Goal: Check status: Check status

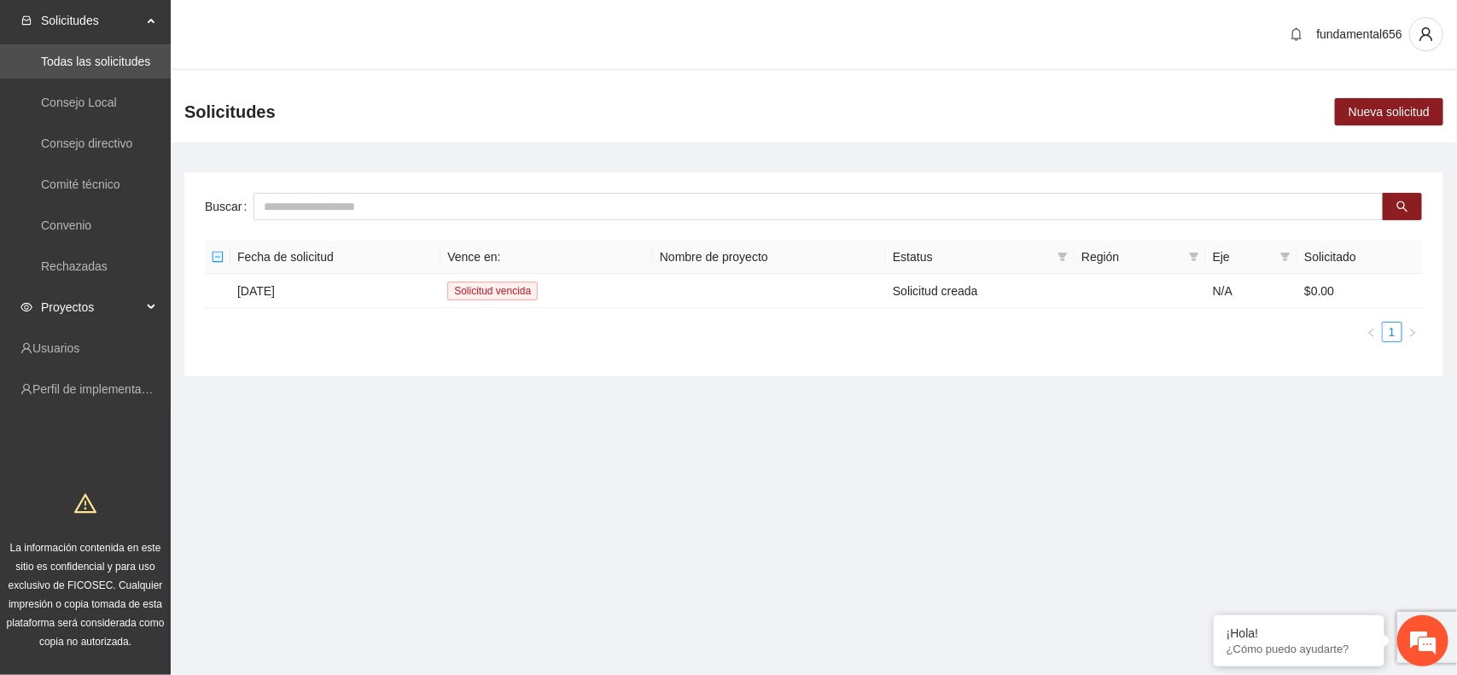
click at [149, 310] on div "Proyectos" at bounding box center [85, 307] width 171 height 34
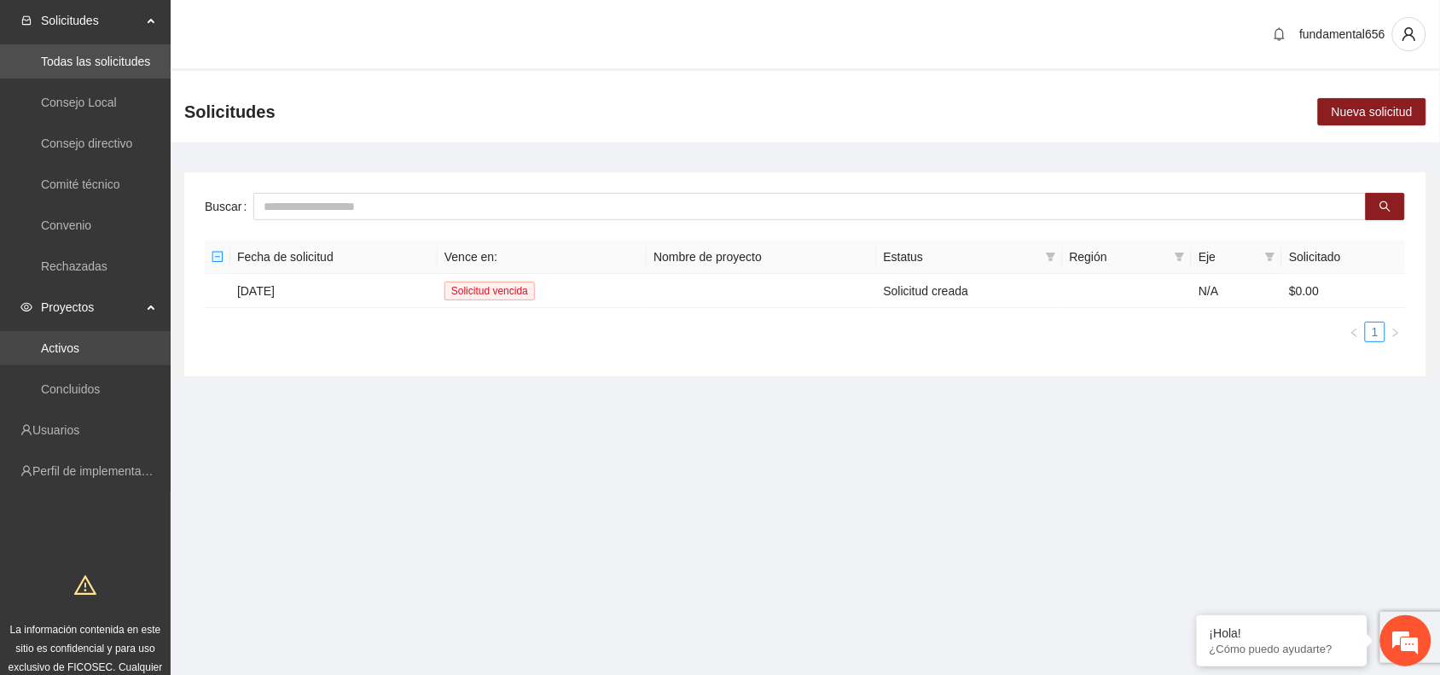
click at [53, 347] on link "Activos" at bounding box center [60, 348] width 38 height 14
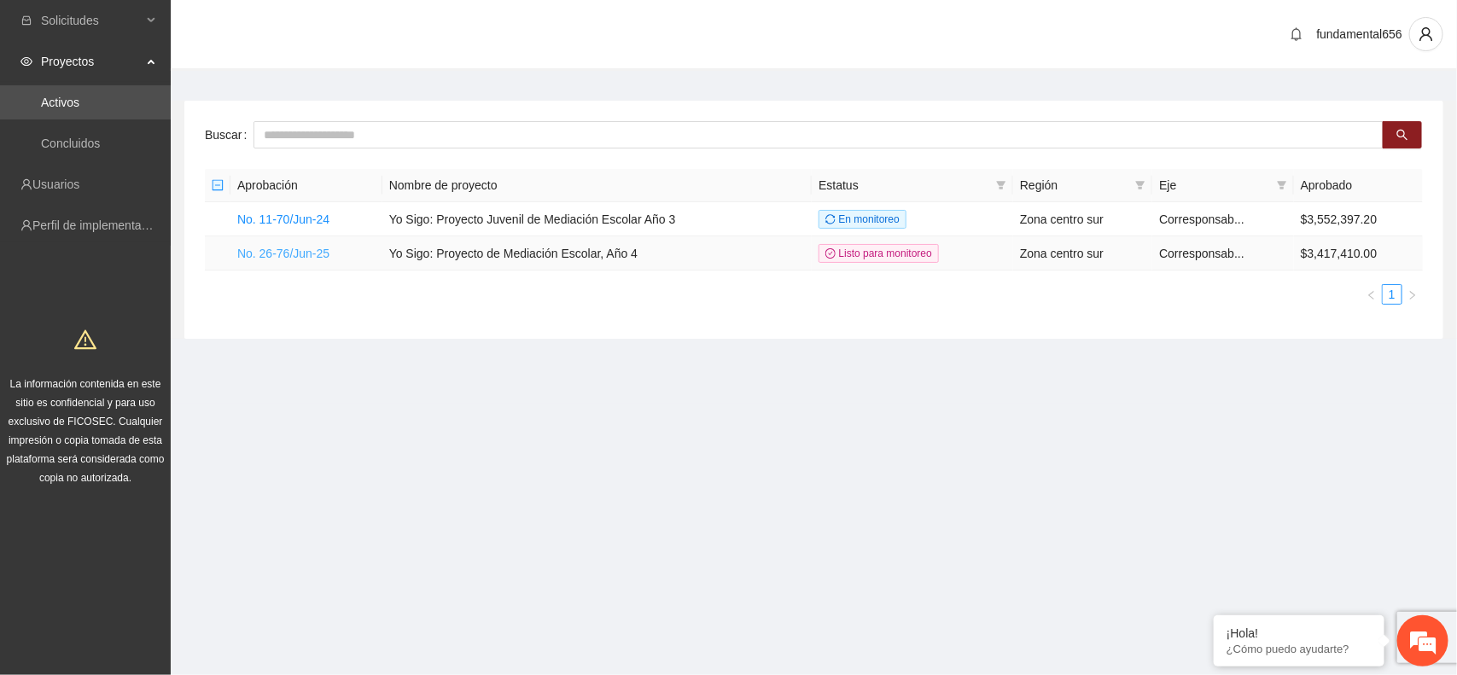
click at [265, 258] on link "No. 26-76/Jun-25" at bounding box center [283, 254] width 92 height 14
click at [293, 252] on link "No. 26-76/Jun-25" at bounding box center [283, 254] width 92 height 14
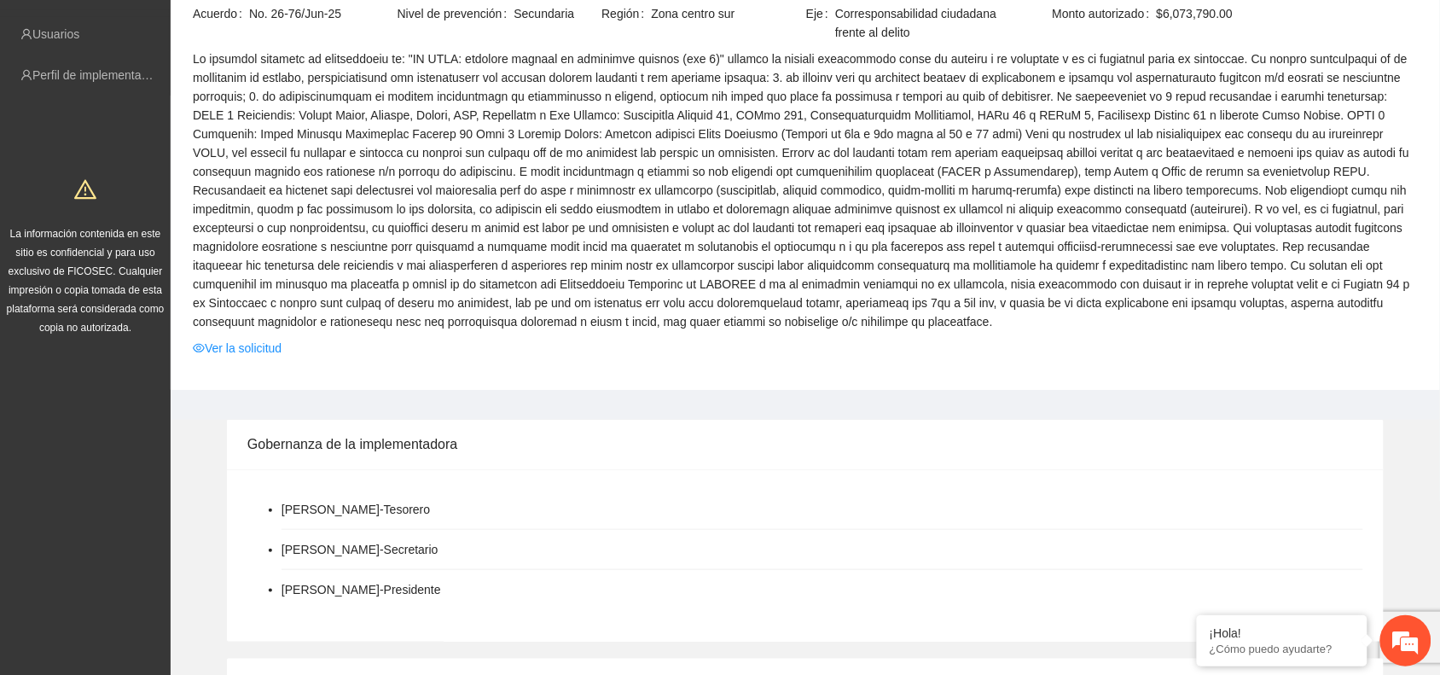
scroll to position [107, 0]
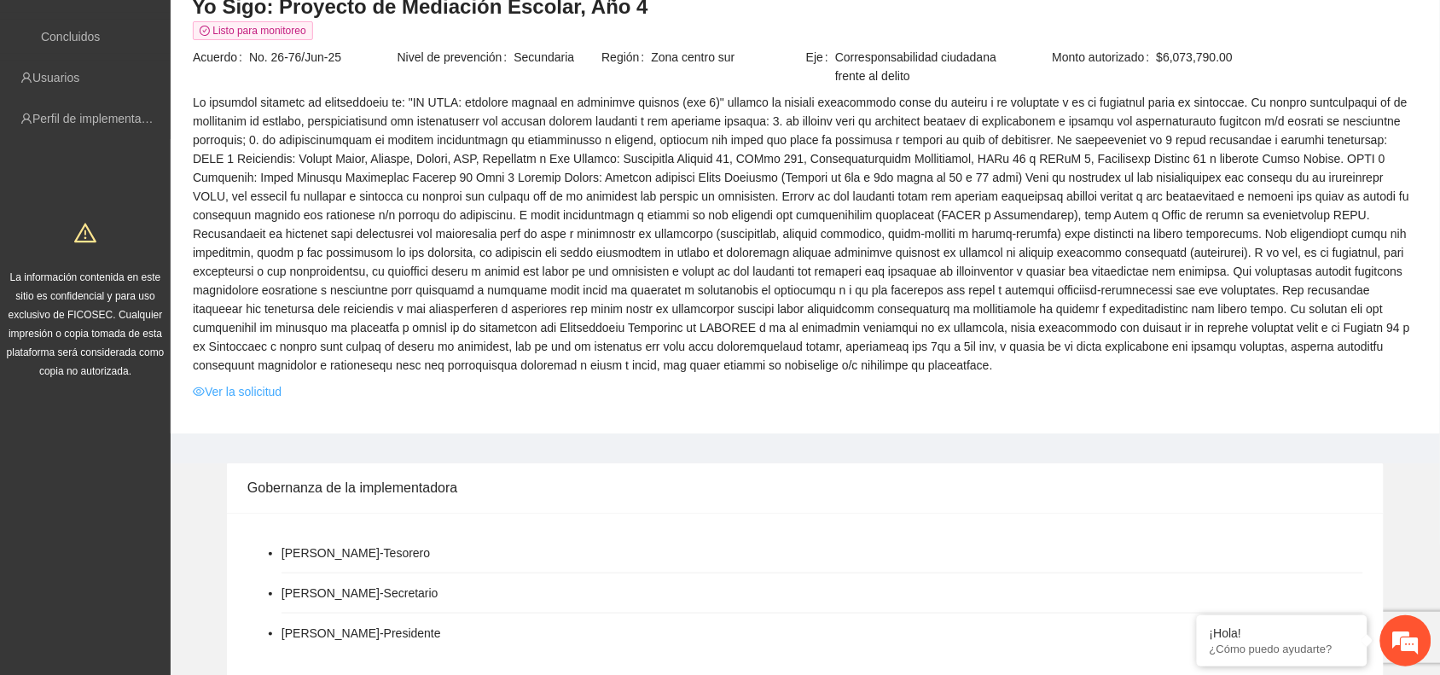
click at [241, 388] on link "Ver la solicitud" at bounding box center [237, 391] width 89 height 19
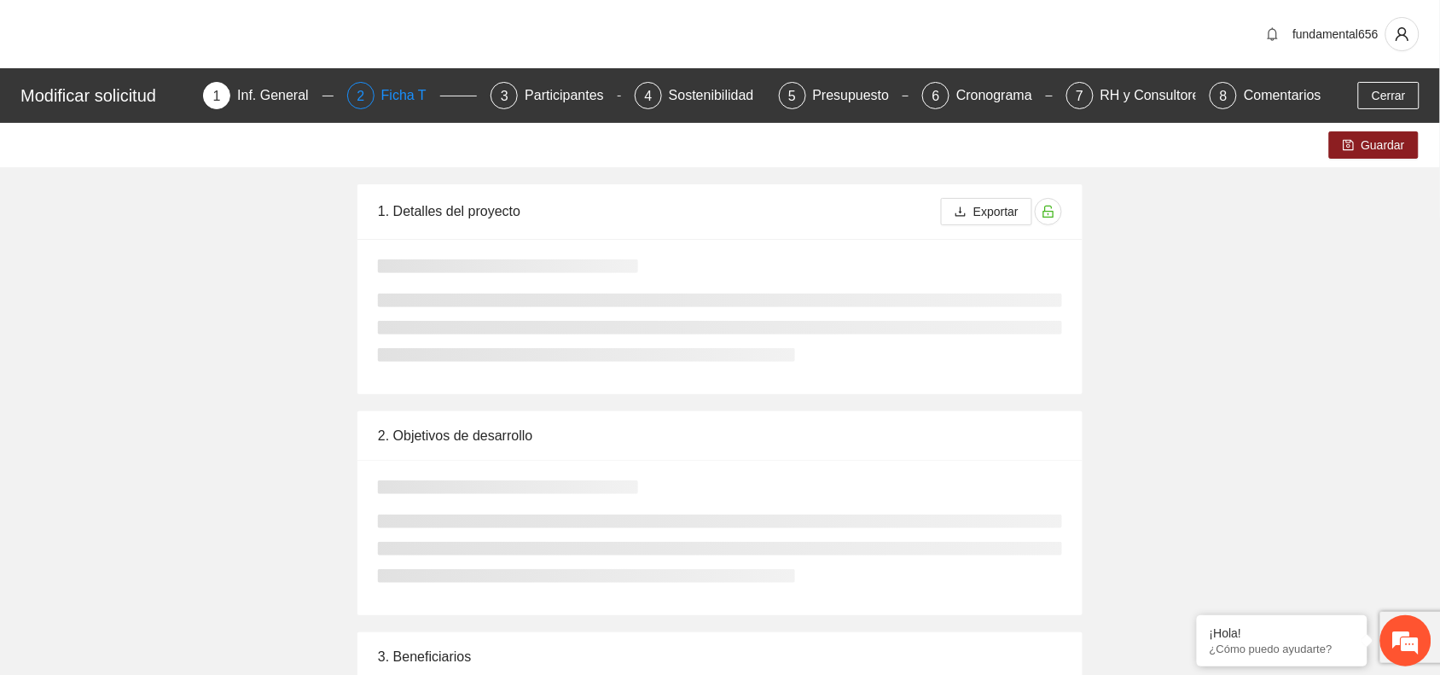
click at [406, 107] on div "Ficha T" at bounding box center [410, 95] width 59 height 27
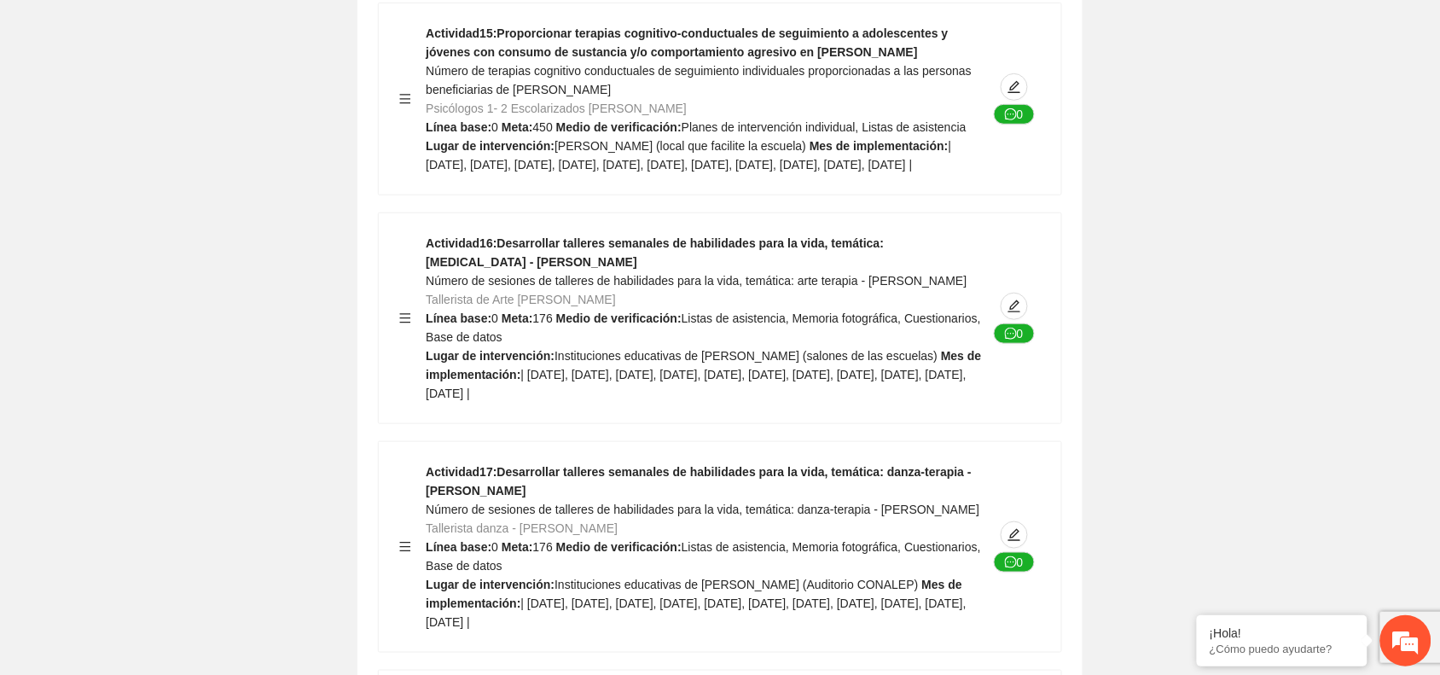
scroll to position [8106, 0]
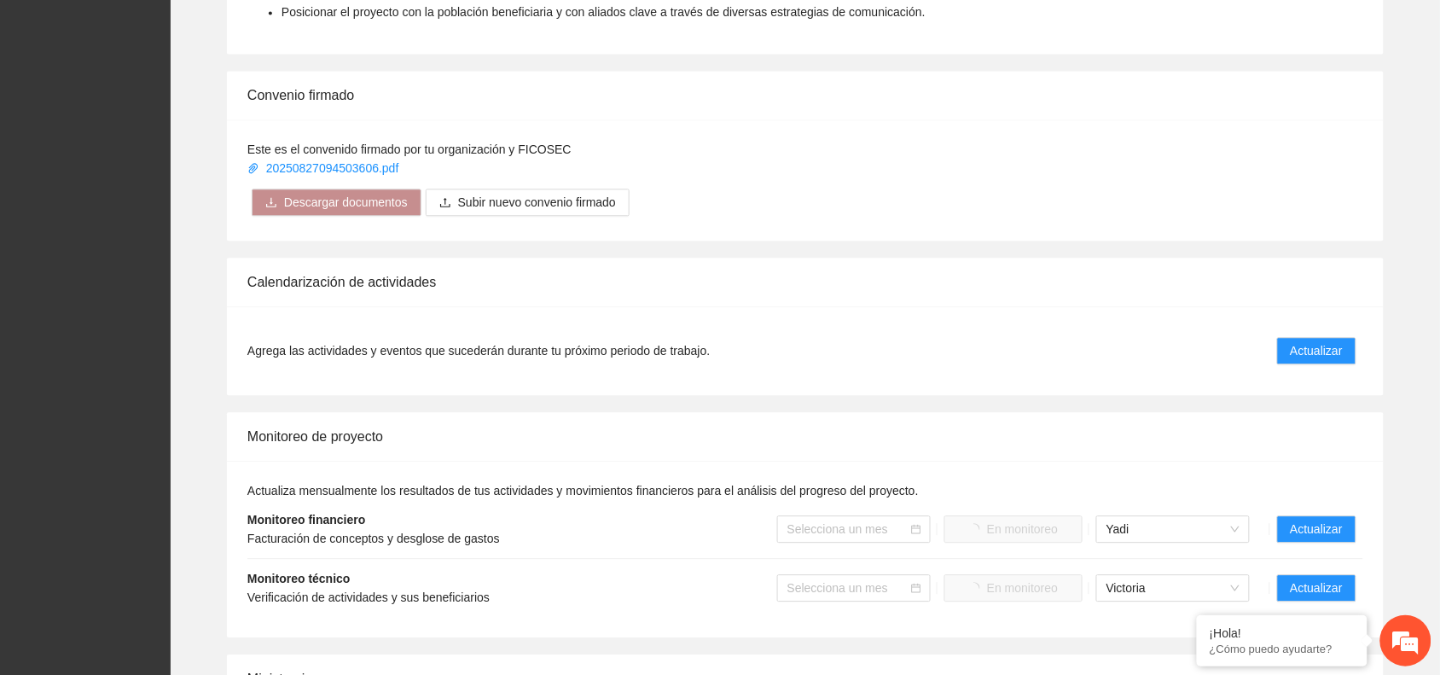
scroll to position [1280, 0]
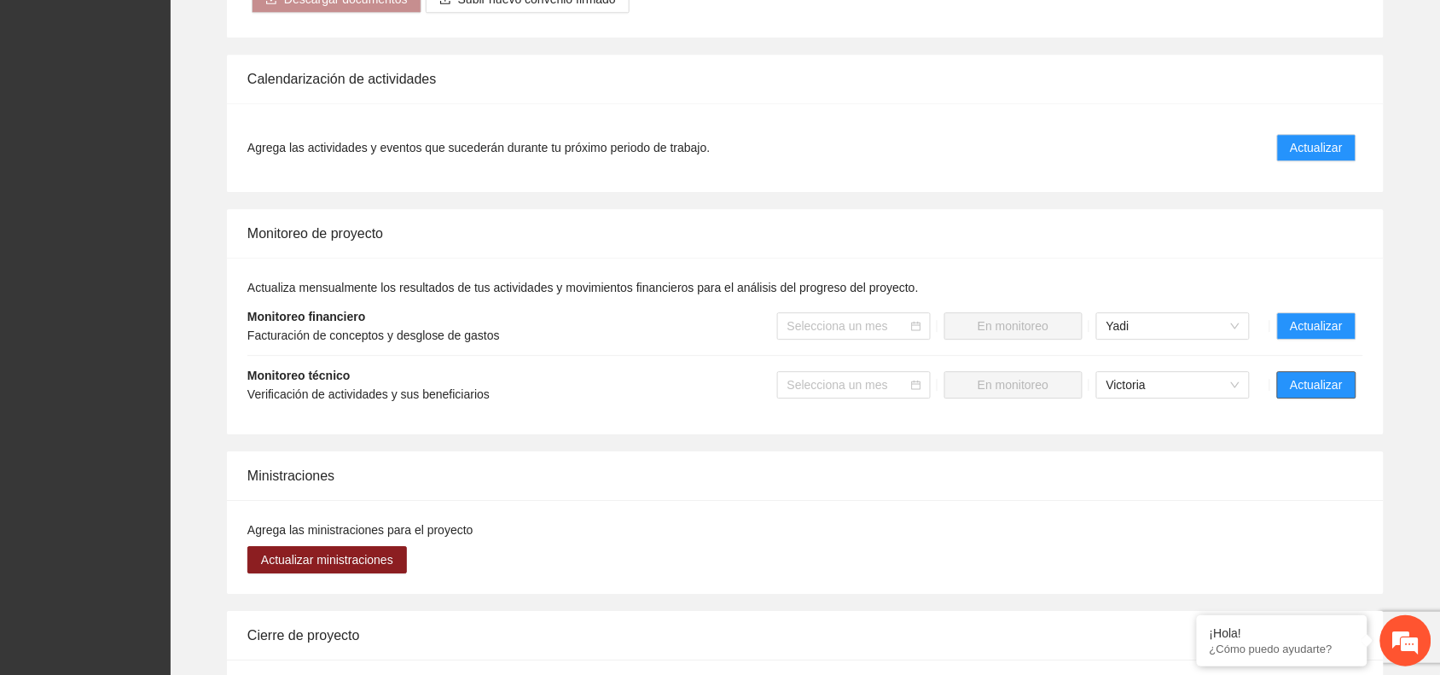
click at [1304, 386] on span "Actualizar" at bounding box center [1317, 384] width 52 height 19
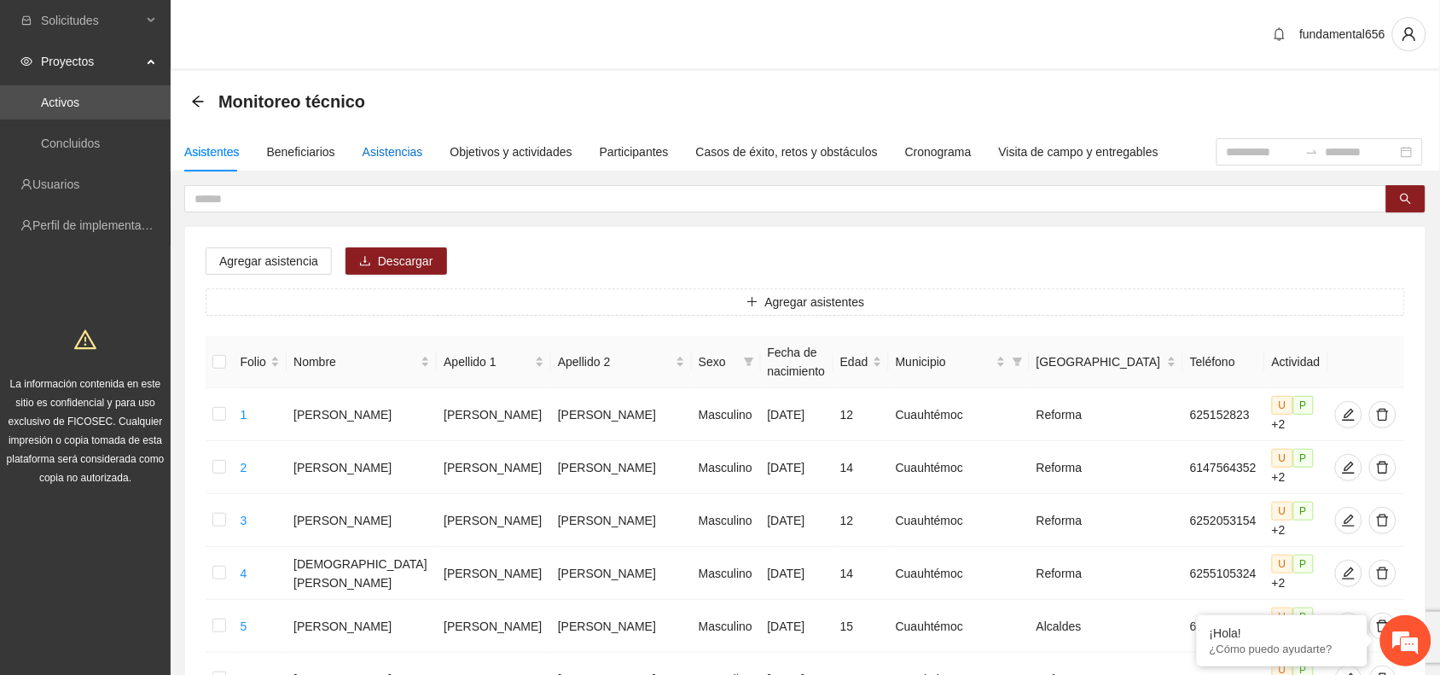
click at [368, 151] on div "Asistencias" at bounding box center [393, 151] width 61 height 19
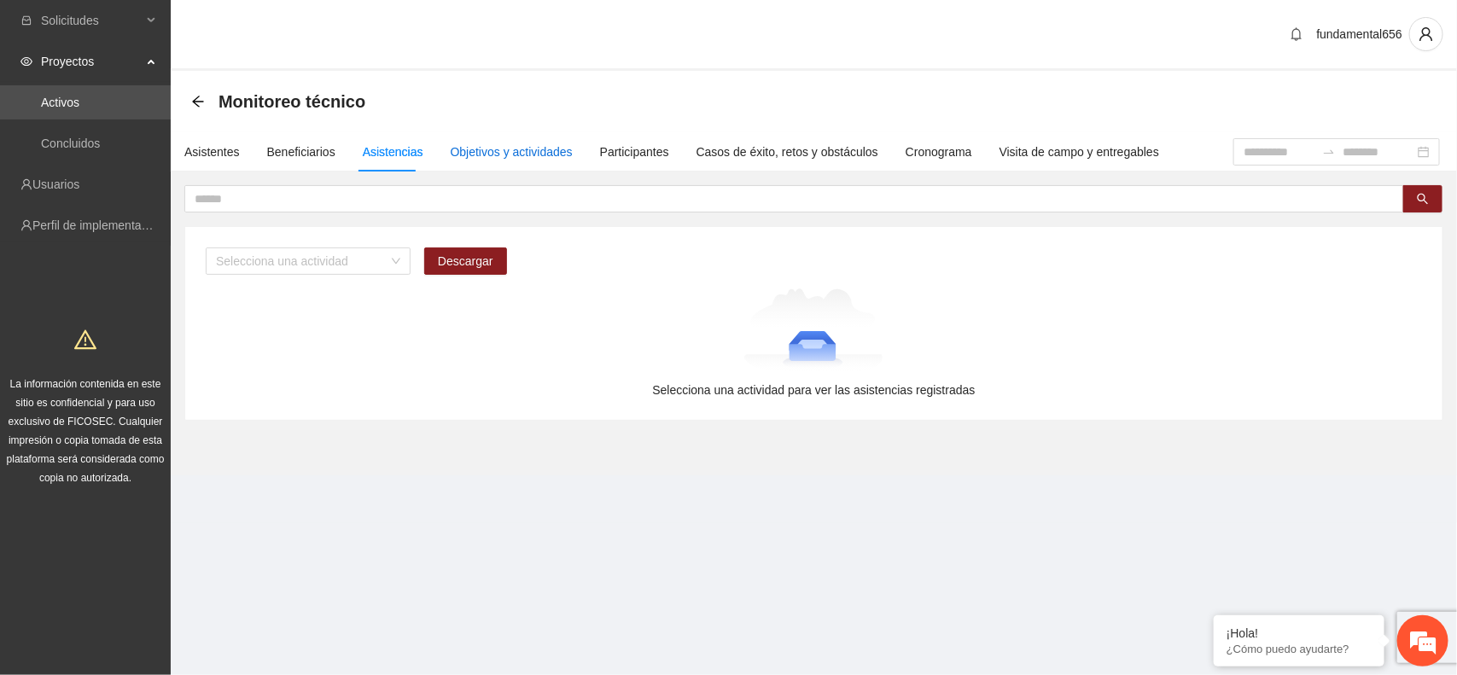
click at [475, 146] on div "Objetivos y actividades" at bounding box center [512, 151] width 122 height 19
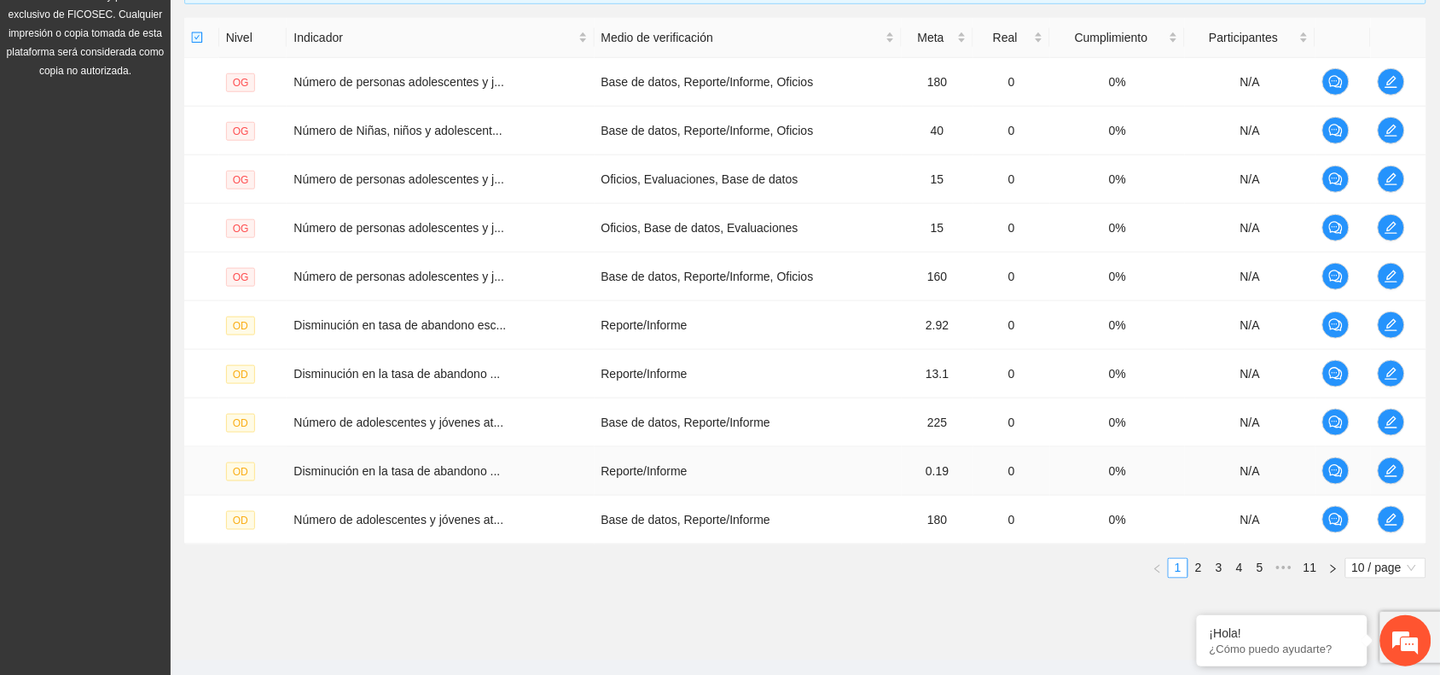
scroll to position [442, 0]
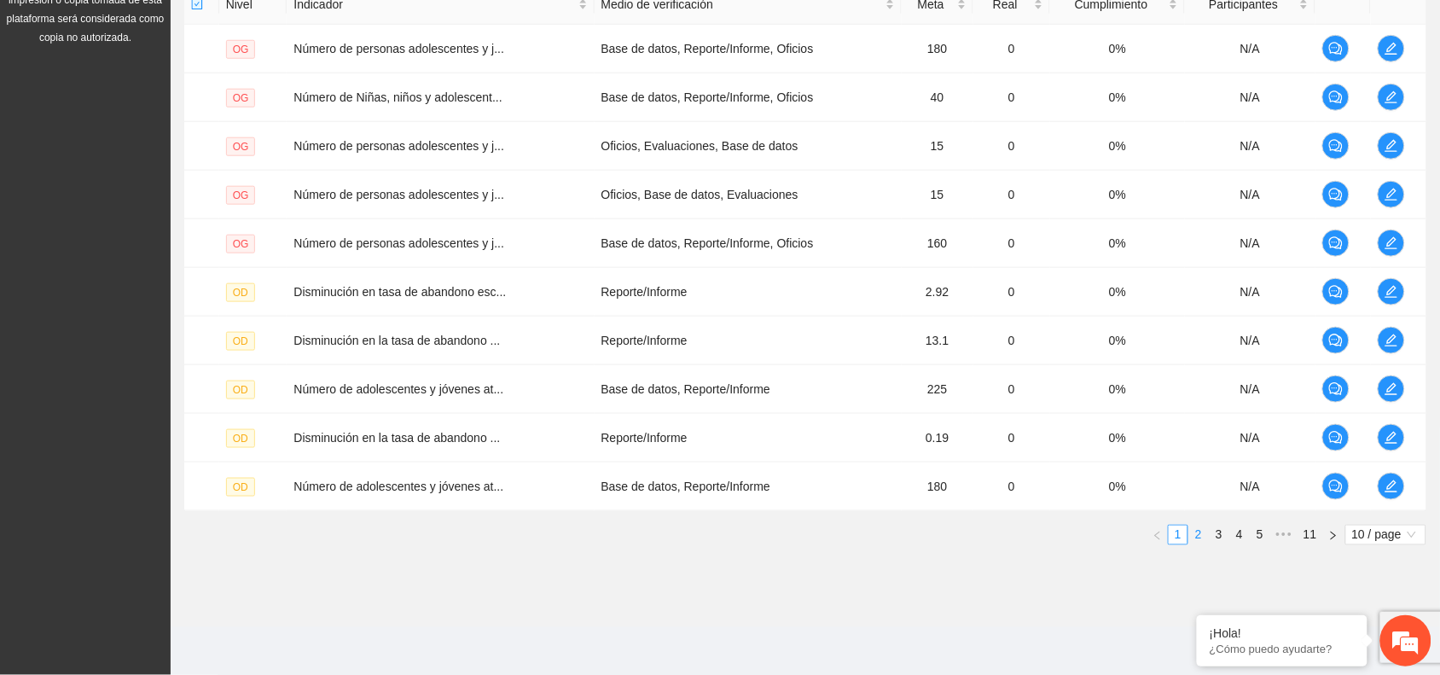
click at [1201, 539] on link "2" at bounding box center [1198, 535] width 19 height 19
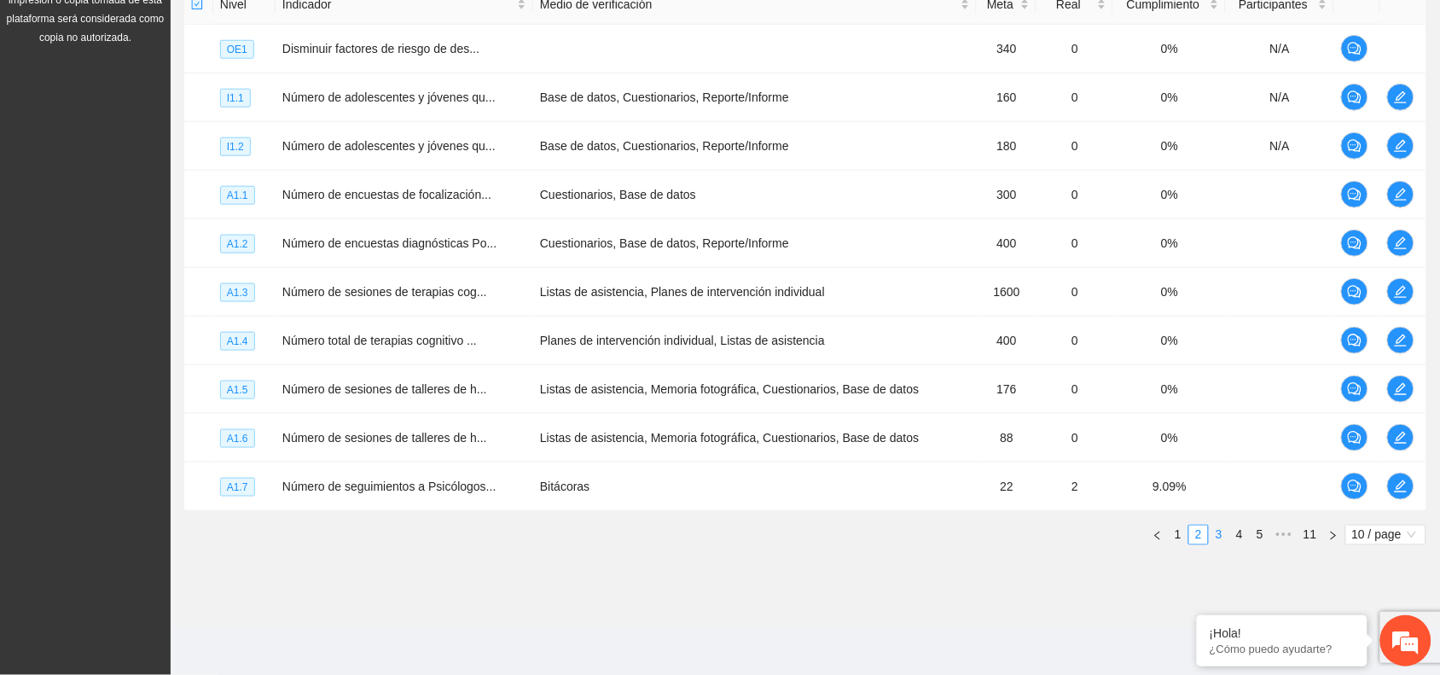
click at [1216, 535] on link "3" at bounding box center [1219, 535] width 19 height 19
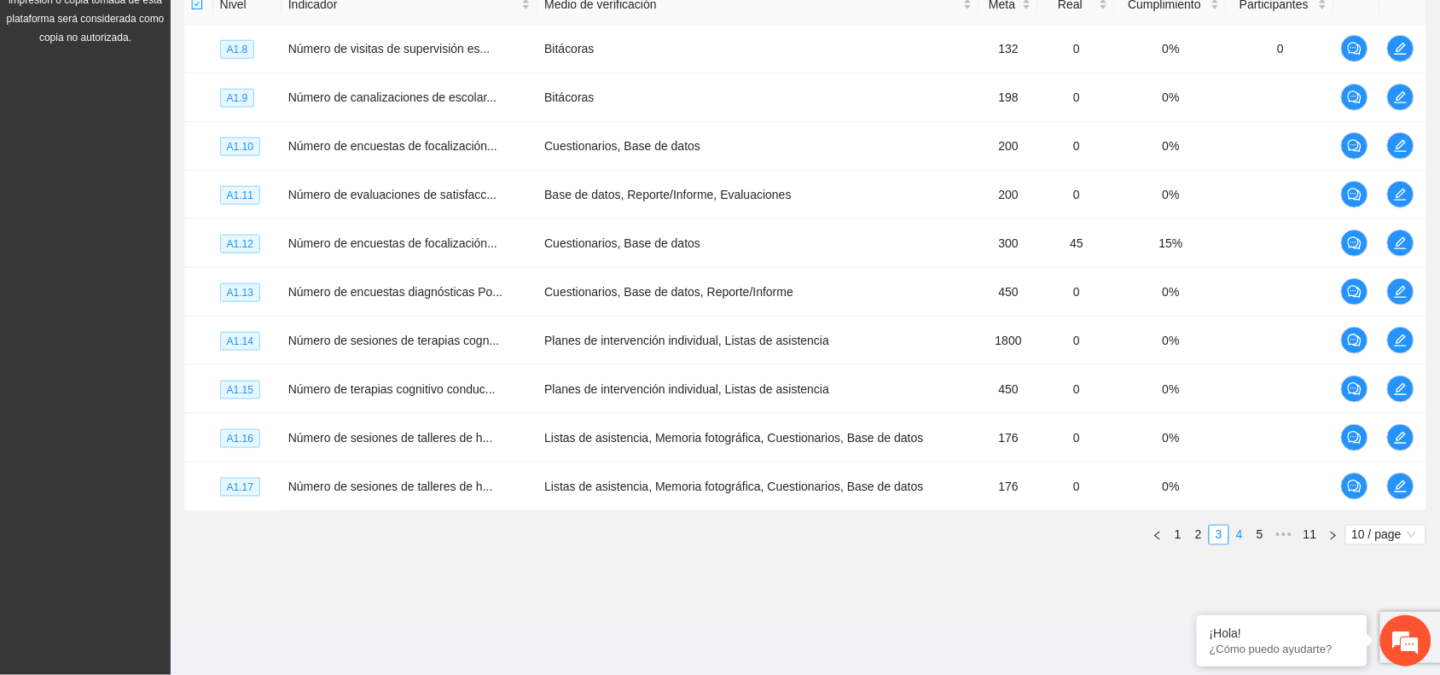
click at [1242, 539] on link "4" at bounding box center [1239, 535] width 19 height 19
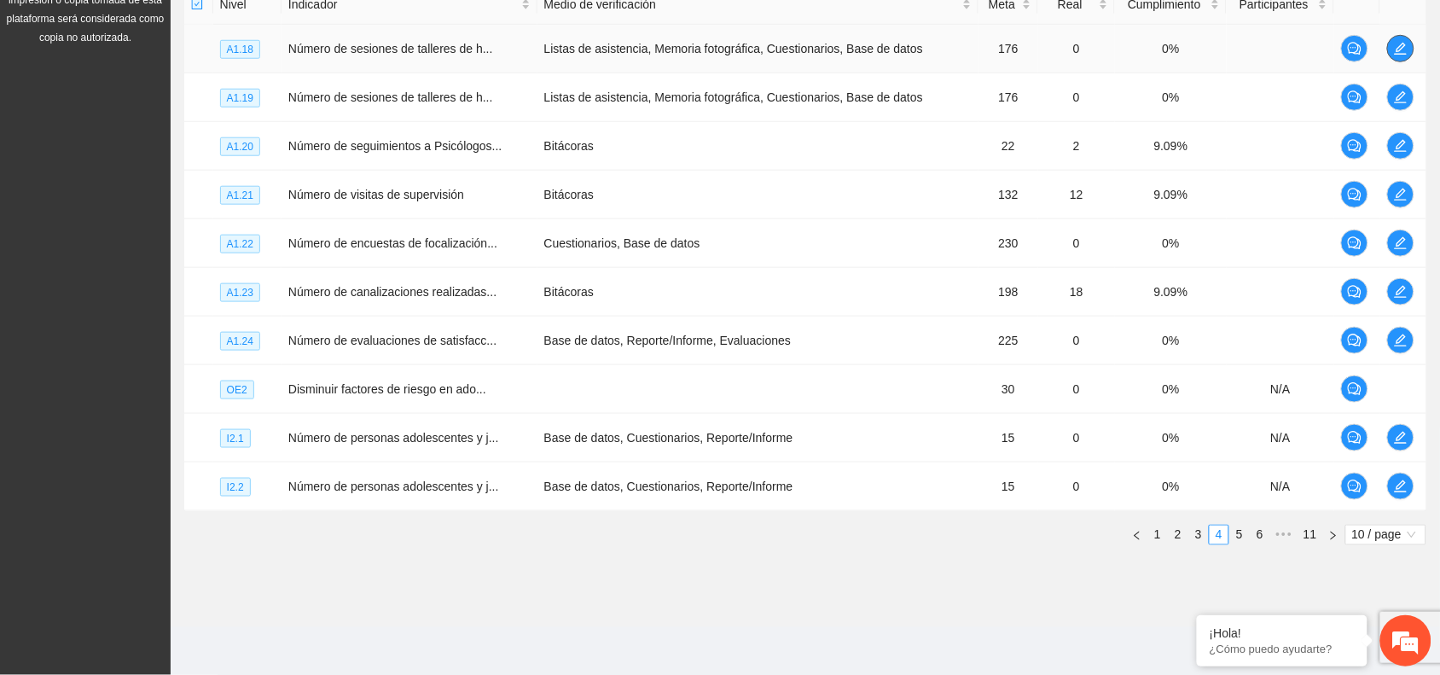
click at [1404, 49] on icon "edit" at bounding box center [1401, 49] width 14 height 14
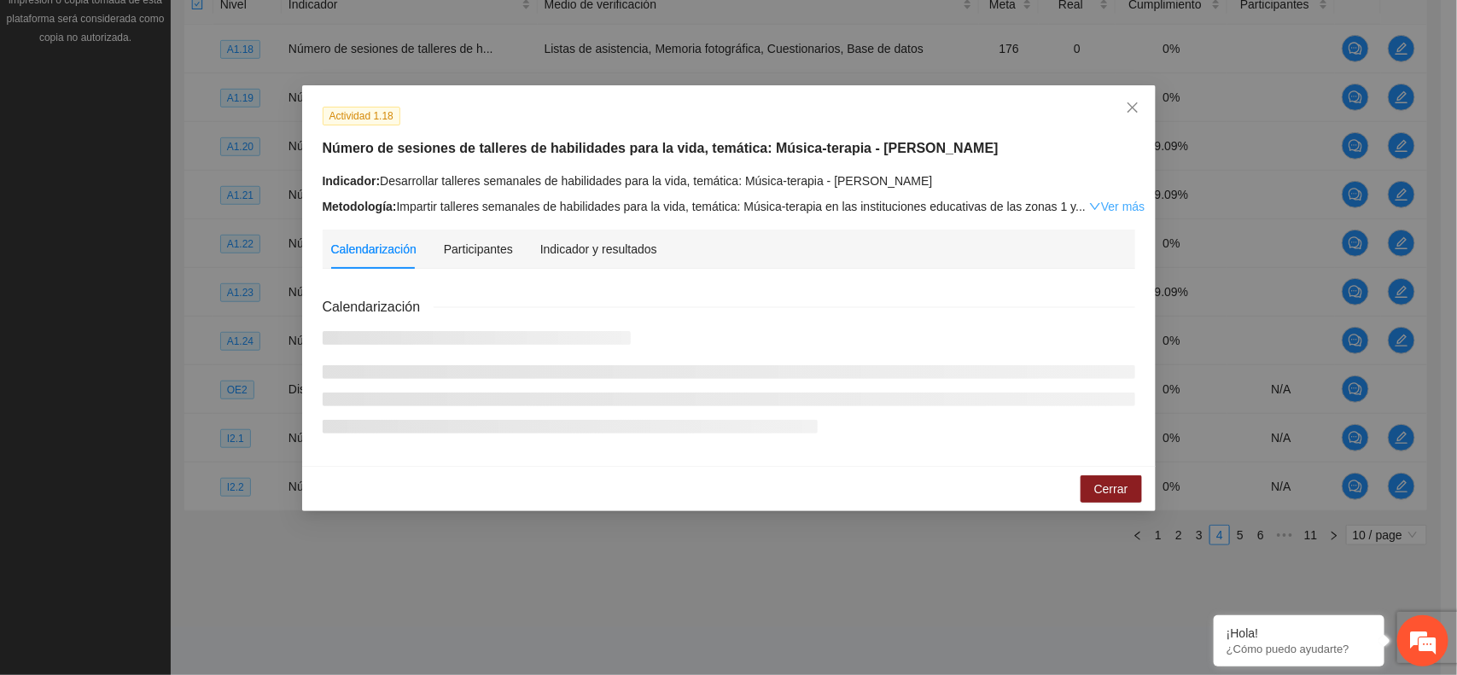
click at [1090, 203] on icon "down" at bounding box center [1095, 206] width 10 height 7
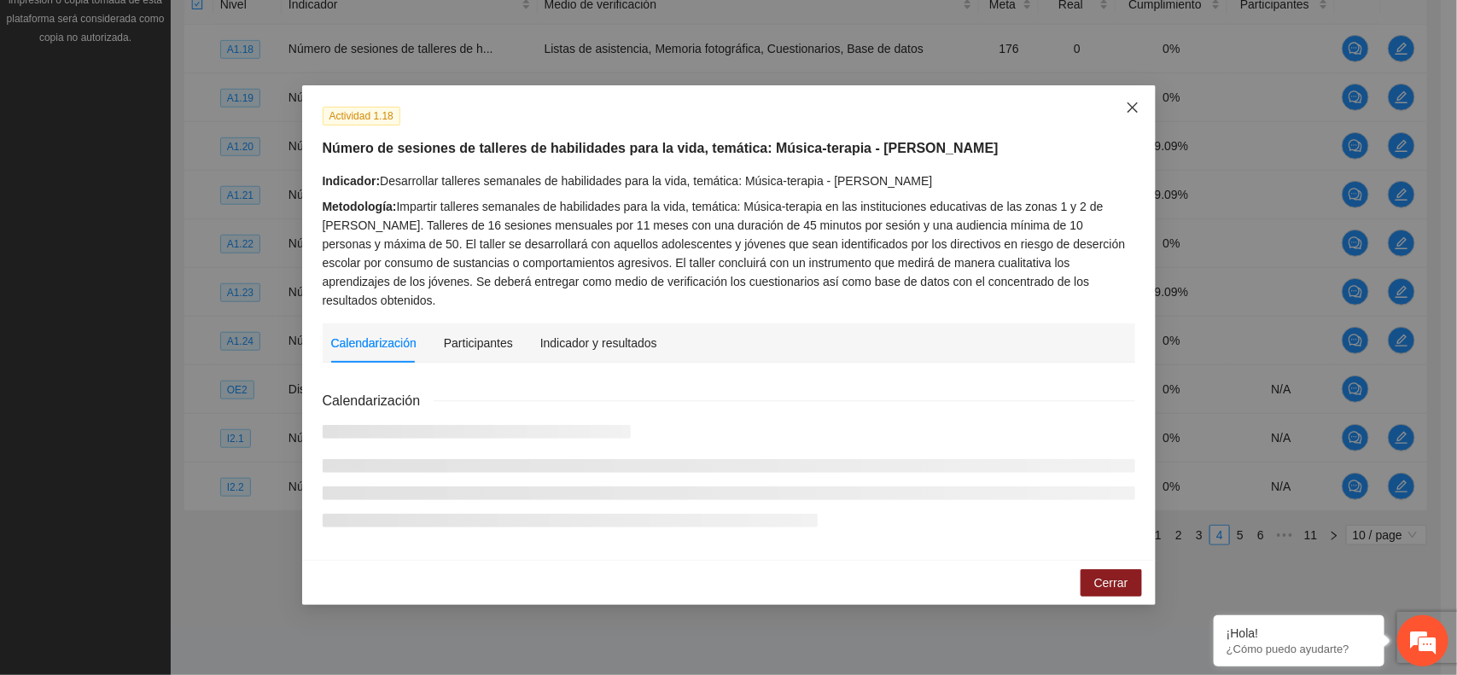
click at [1132, 108] on icon "close" at bounding box center [1131, 107] width 10 height 10
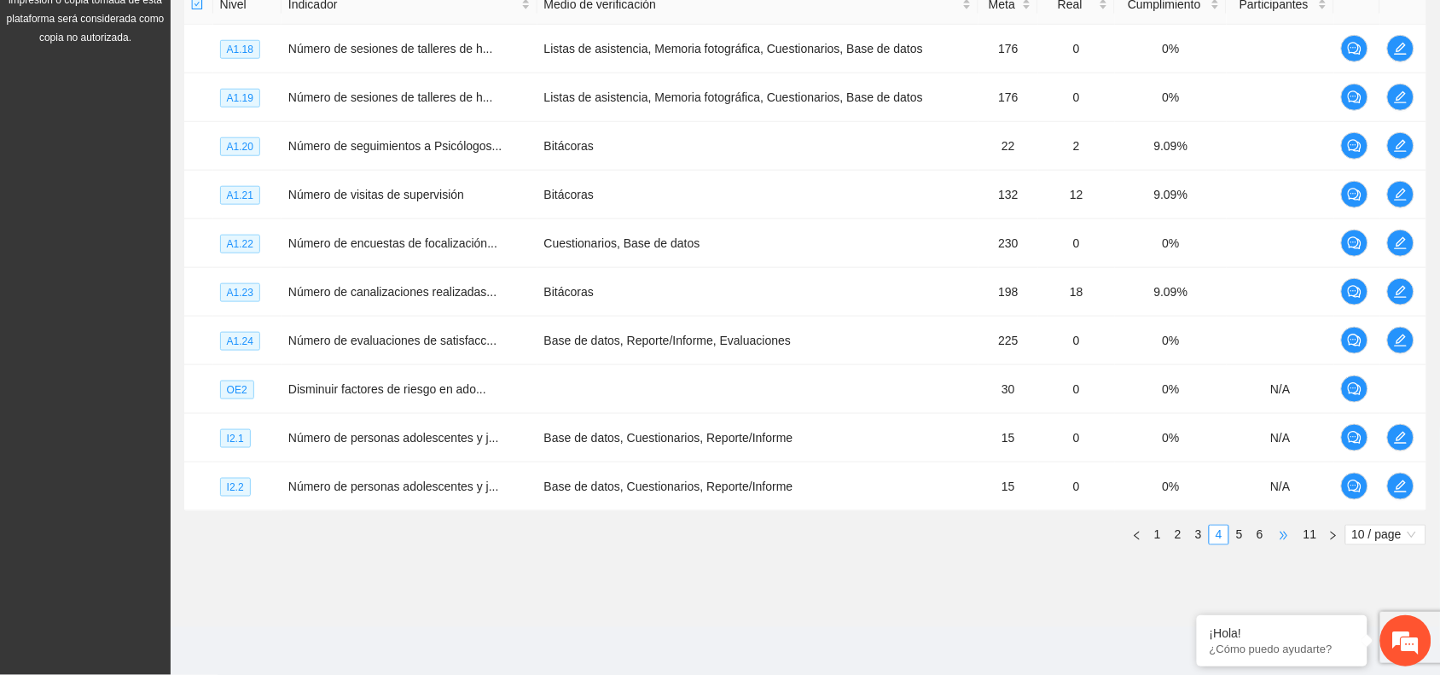
click at [1286, 540] on span "•••" at bounding box center [1284, 535] width 27 height 20
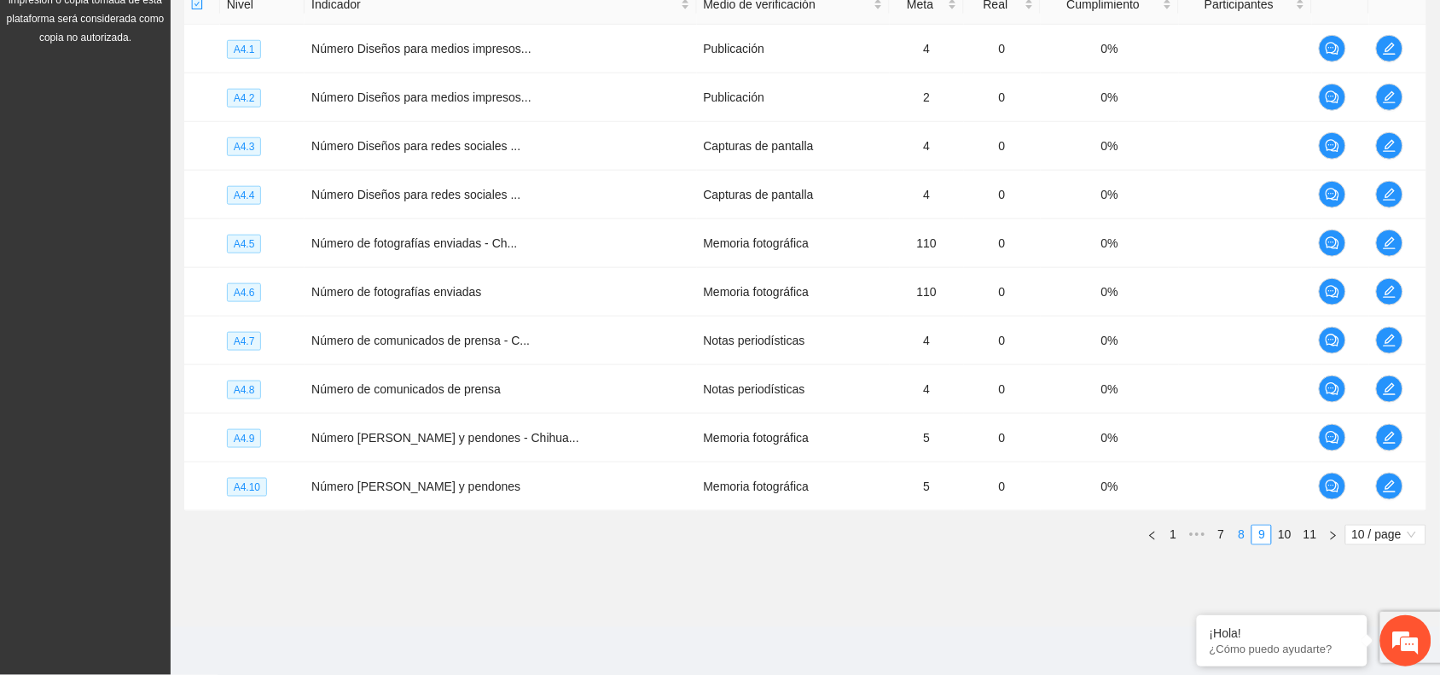
click at [1240, 536] on link "8" at bounding box center [1241, 535] width 19 height 19
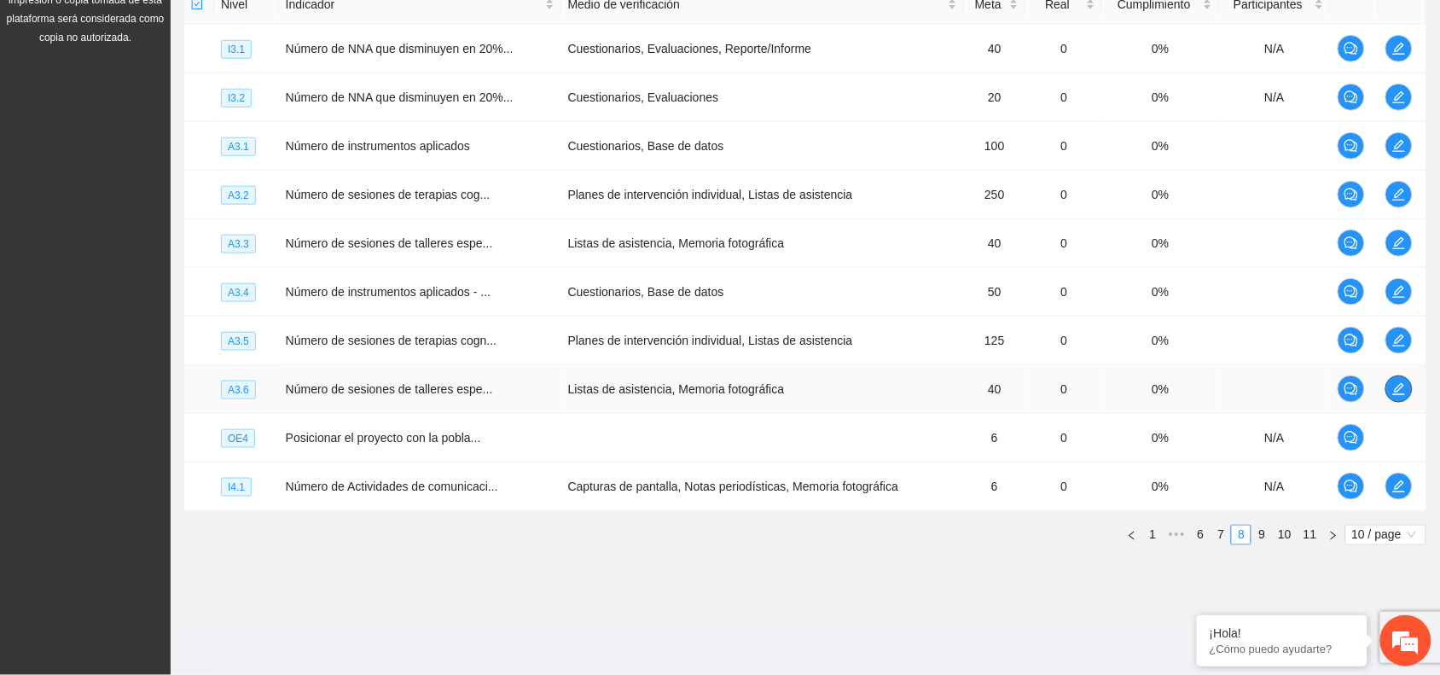
click at [1401, 397] on button "button" at bounding box center [1399, 388] width 27 height 27
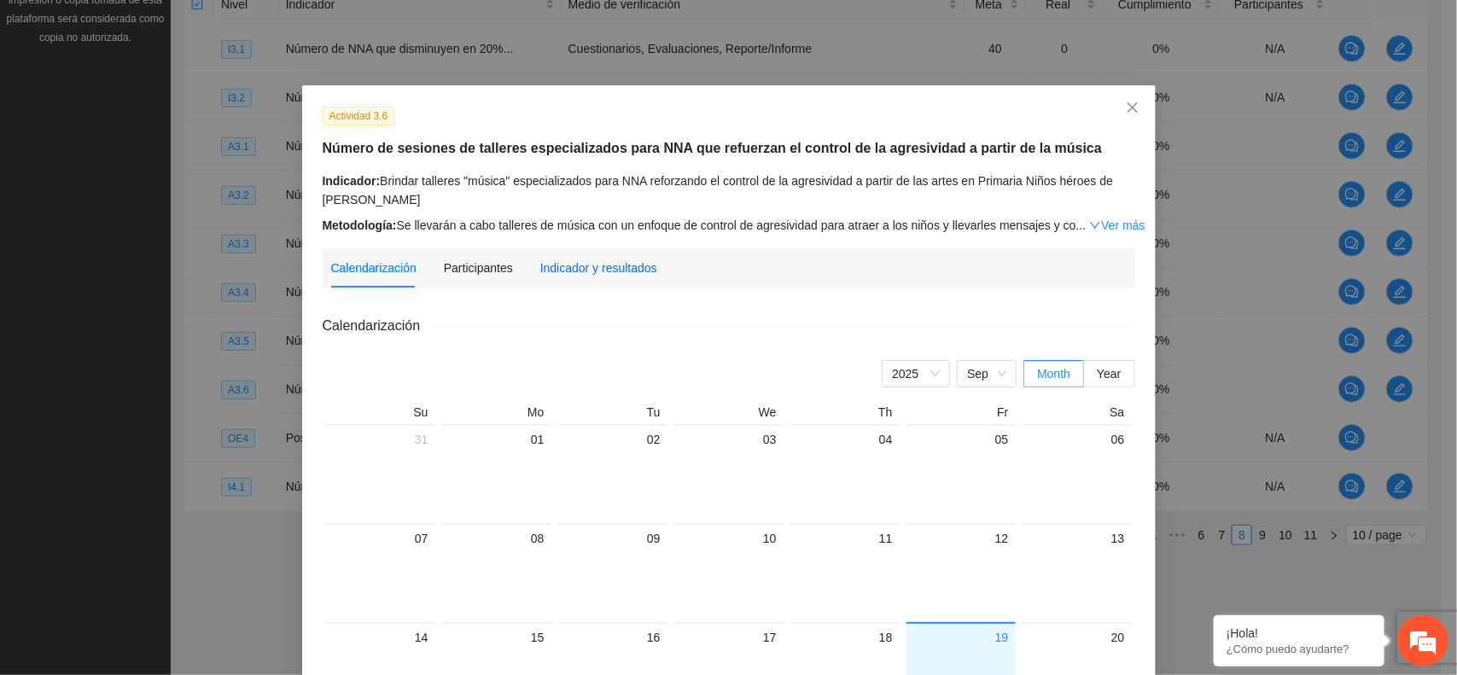
click at [555, 266] on div "Indicador y resultados" at bounding box center [598, 268] width 117 height 19
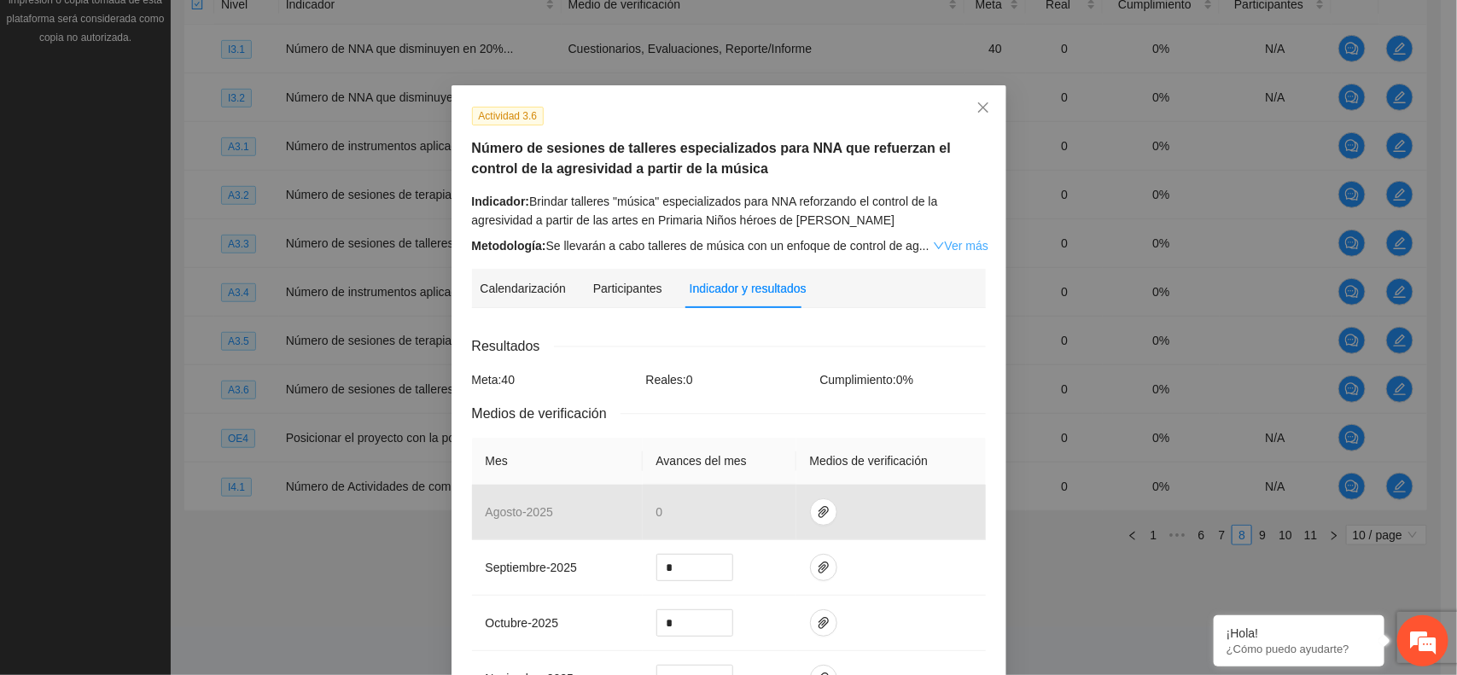
click at [933, 246] on icon "down" at bounding box center [939, 246] width 12 height 12
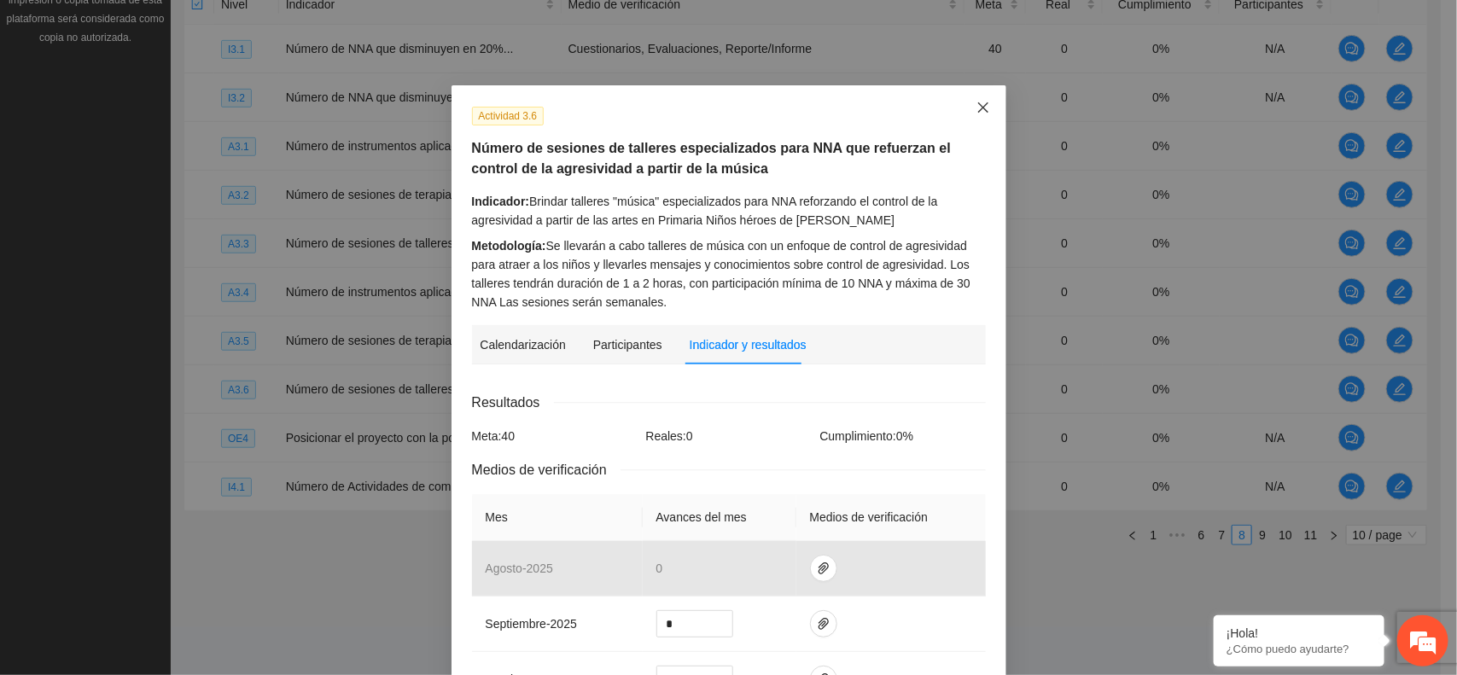
click at [976, 103] on icon "close" at bounding box center [983, 108] width 14 height 14
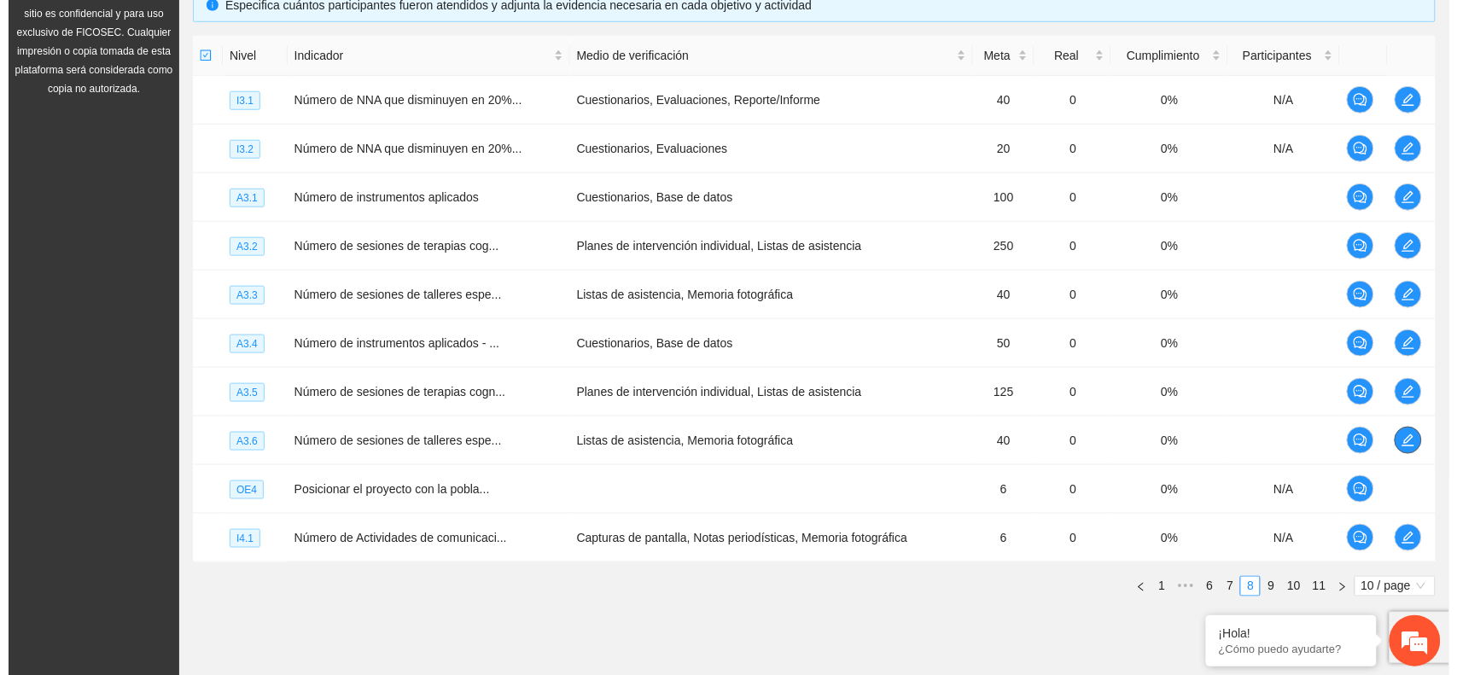
scroll to position [427, 0]
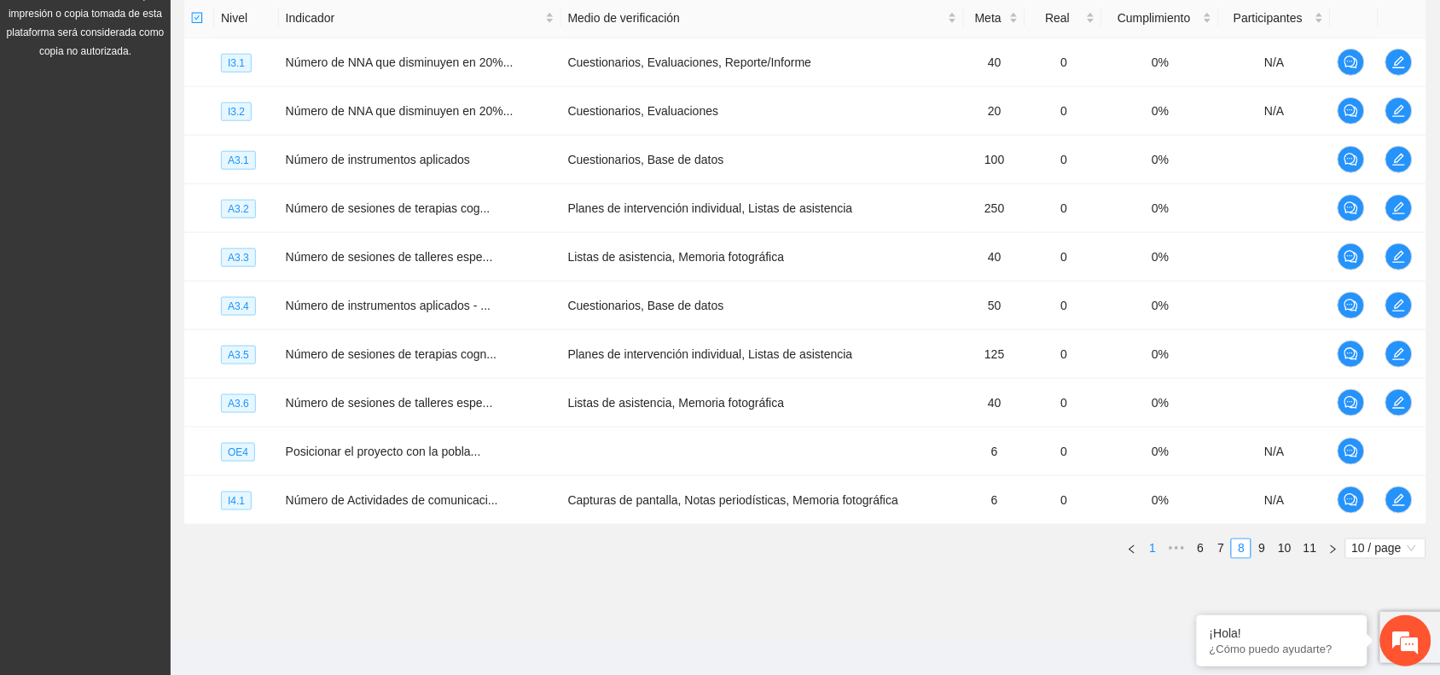
click at [1152, 553] on link "1" at bounding box center [1152, 548] width 19 height 19
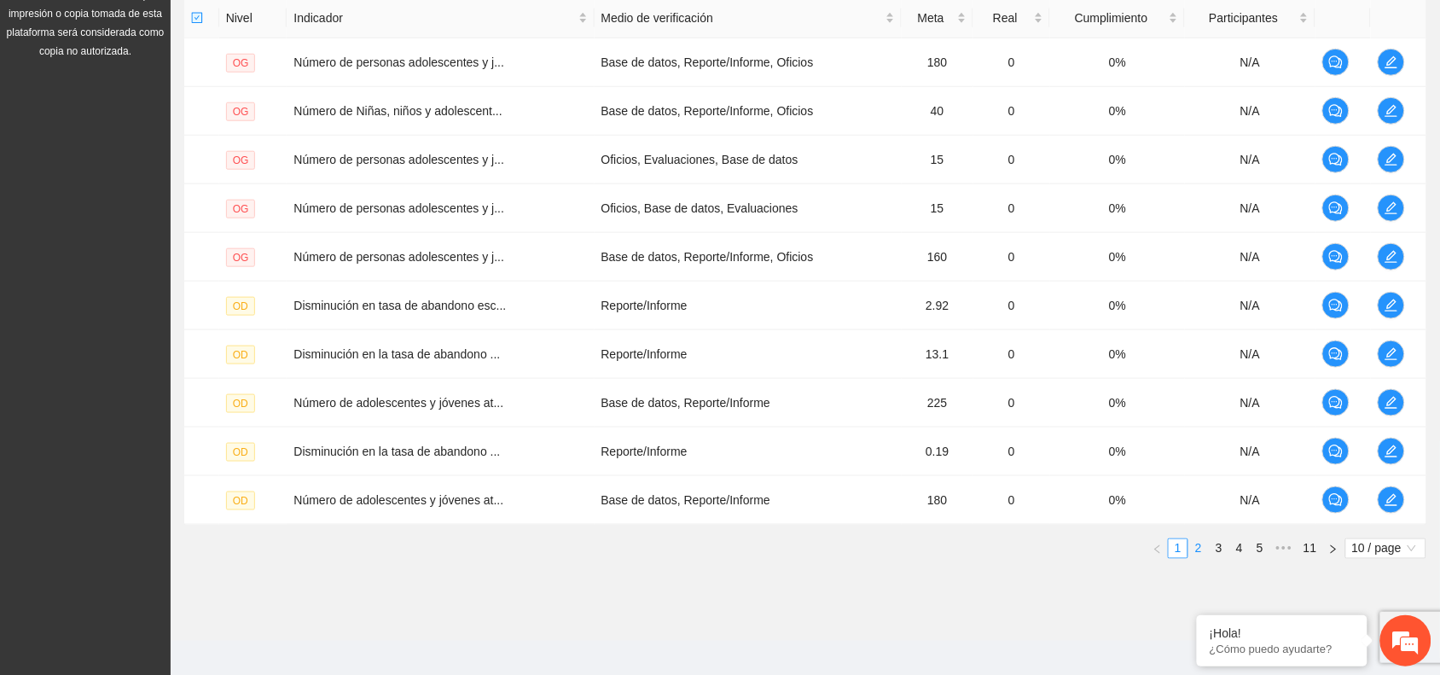
click at [1199, 556] on link "2" at bounding box center [1198, 548] width 19 height 19
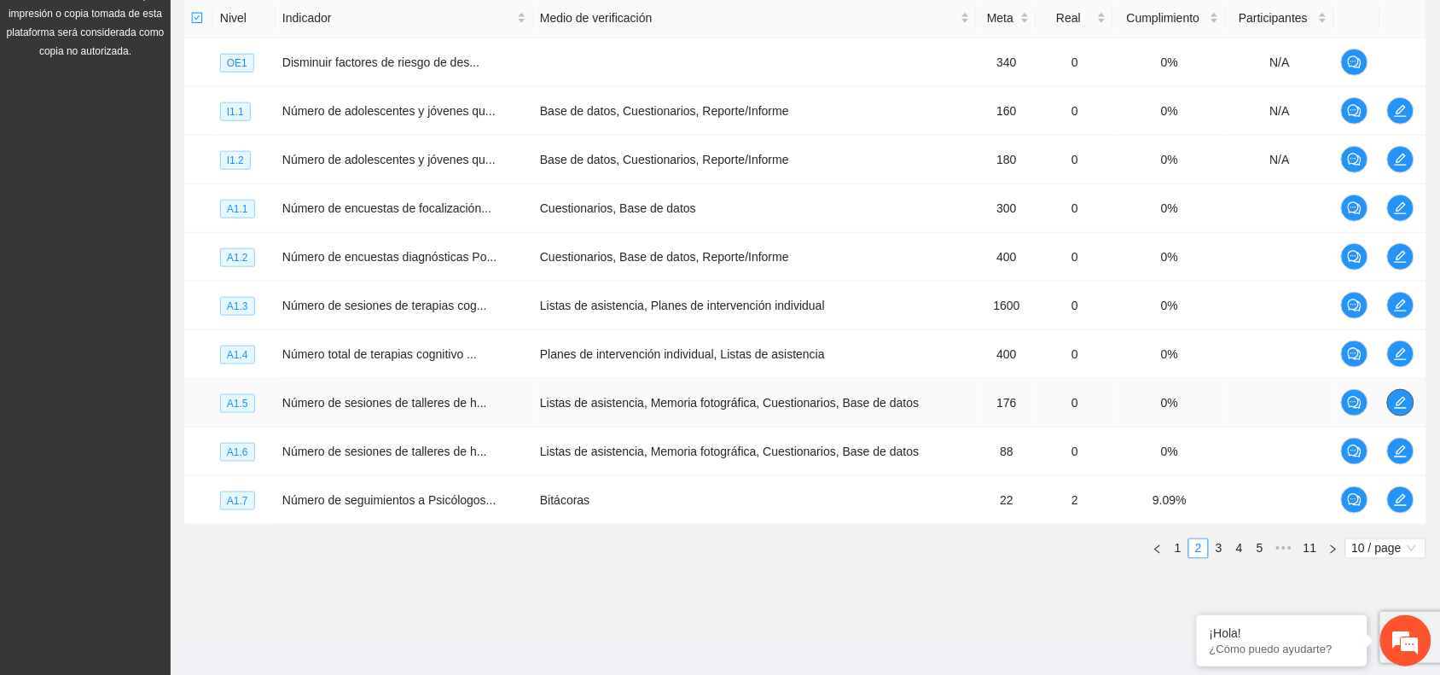
click at [1400, 398] on icon "edit" at bounding box center [1401, 403] width 14 height 14
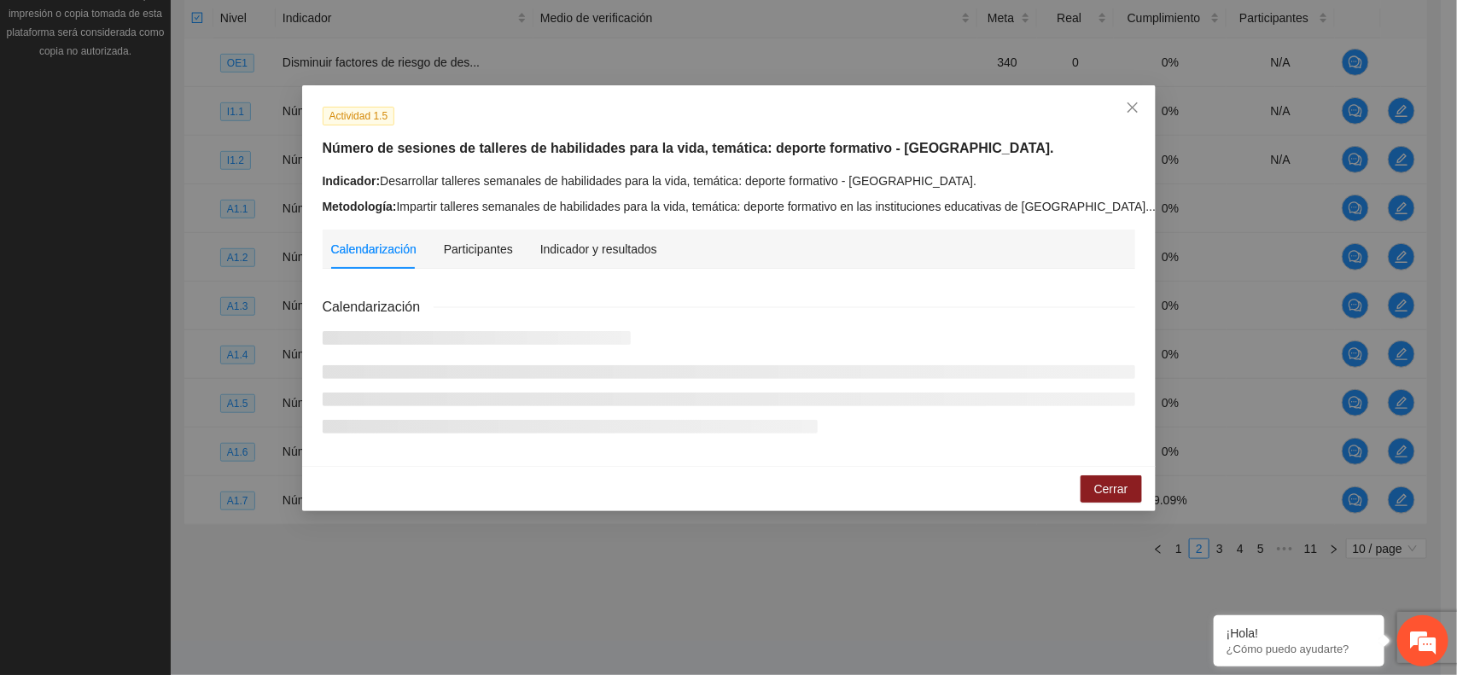
click at [393, 252] on div "Calendarización" at bounding box center [373, 249] width 85 height 19
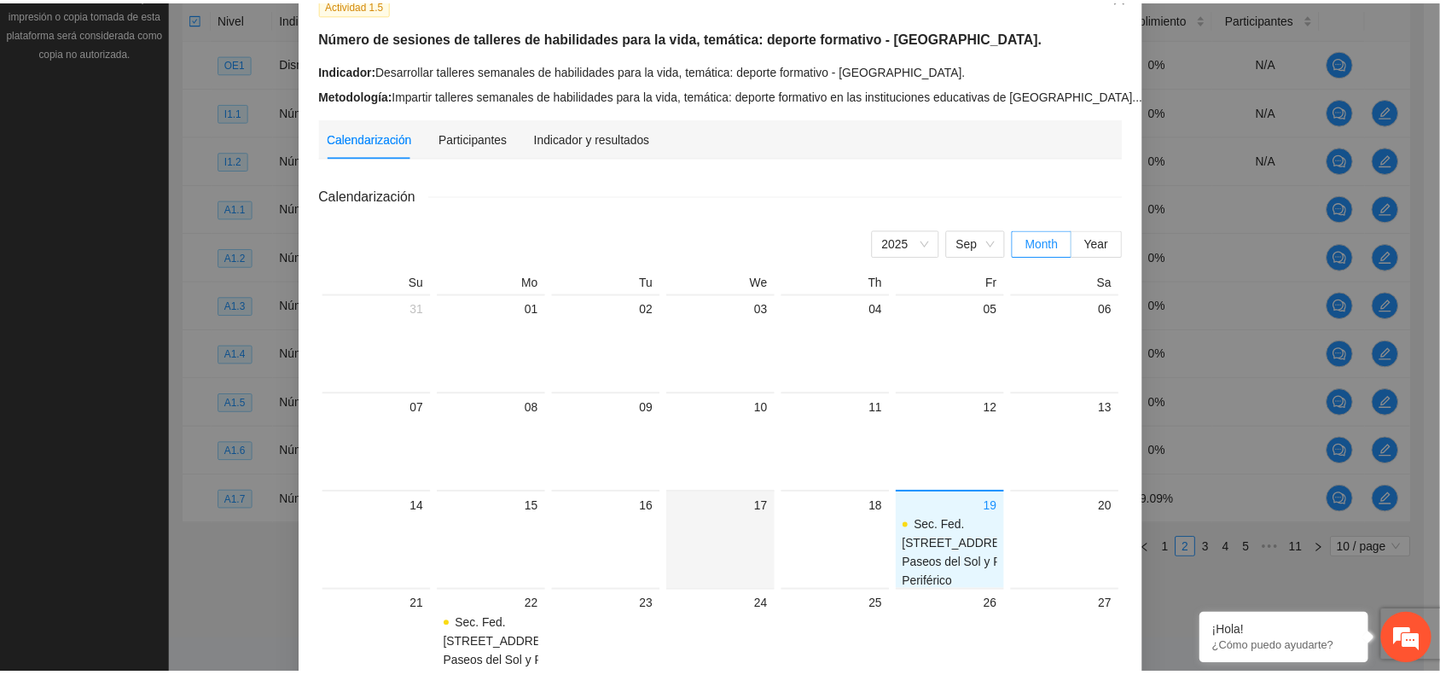
scroll to position [0, 0]
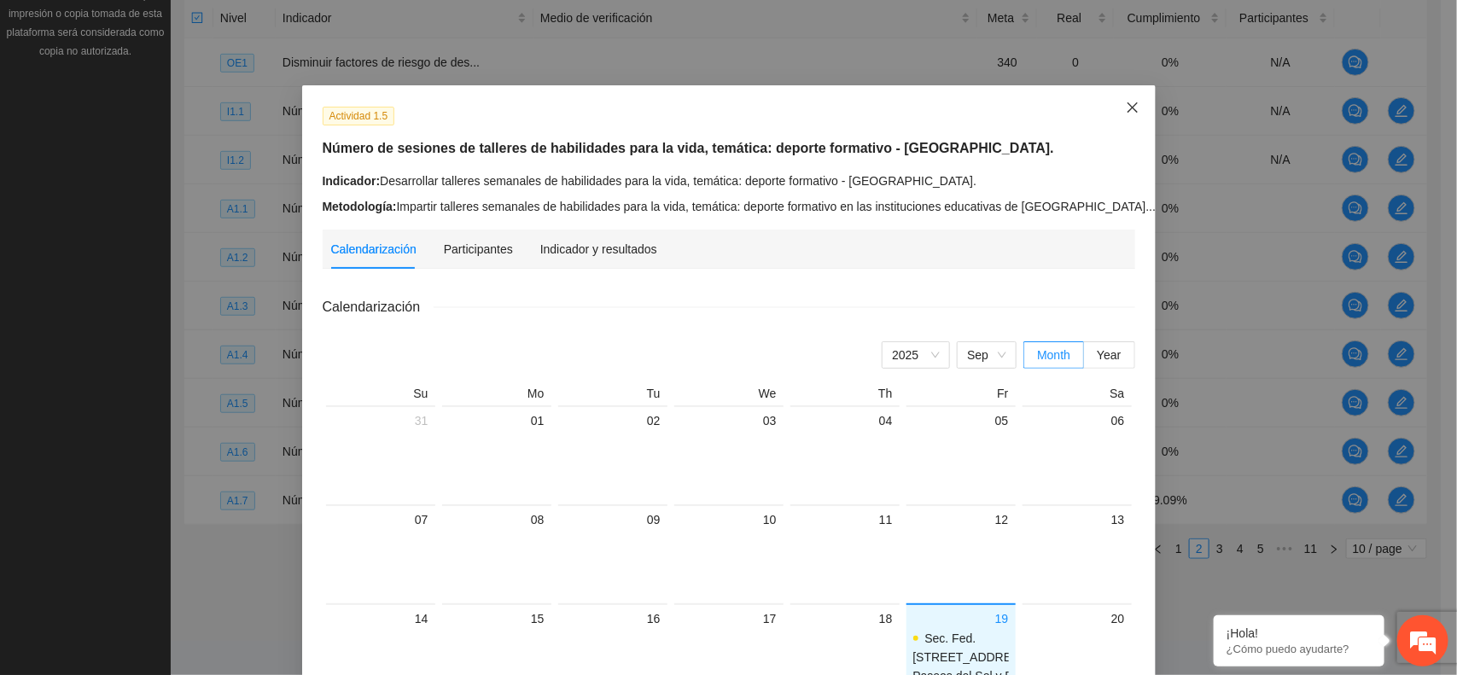
click at [1131, 105] on icon "close" at bounding box center [1132, 108] width 14 height 14
